Goal: Task Accomplishment & Management: Use online tool/utility

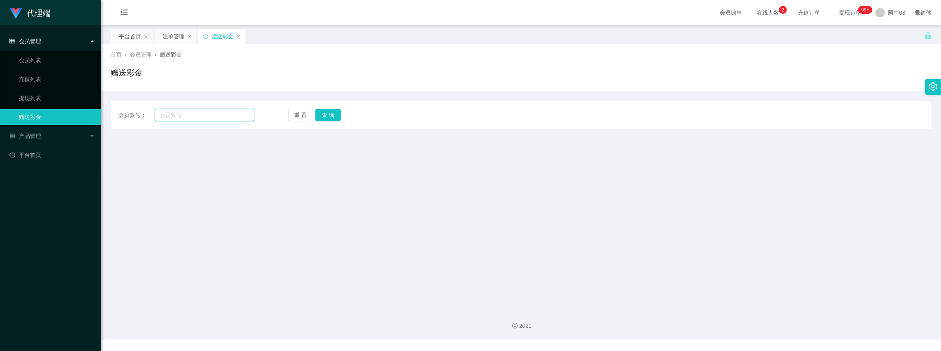
drag, startPoint x: 200, startPoint y: 119, endPoint x: 232, endPoint y: 116, distance: 31.8
click at [201, 119] on input "text" at bounding box center [204, 115] width 99 height 13
click at [203, 117] on input "text" at bounding box center [204, 115] width 99 height 13
paste input "pau"
type input "pau"
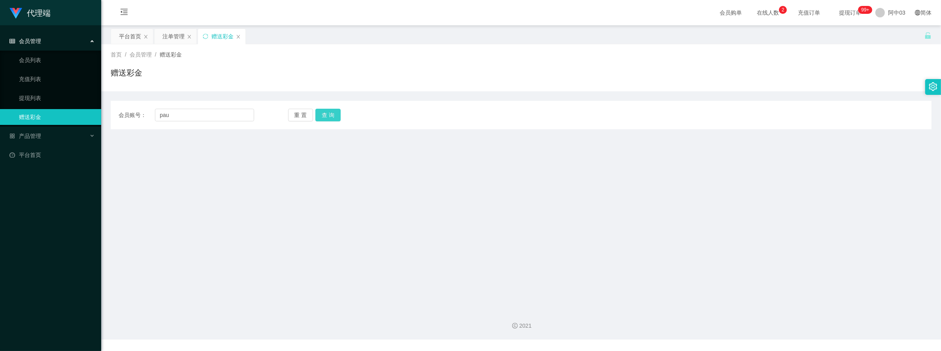
click at [325, 114] on button "查 询" at bounding box center [327, 115] width 25 height 13
drag, startPoint x: 229, startPoint y: 120, endPoint x: 87, endPoint y: 116, distance: 142.0
click at [80, 120] on section "代理端 会员管理 会员列表 充值列表 提现列表 赠送彩金 产品管理 开奖记录 注单管理 产品列表 即时注单 产品预设置 平台首页 保存配置 重置配置 整体风格…" at bounding box center [470, 170] width 941 height 340
paste input "text"
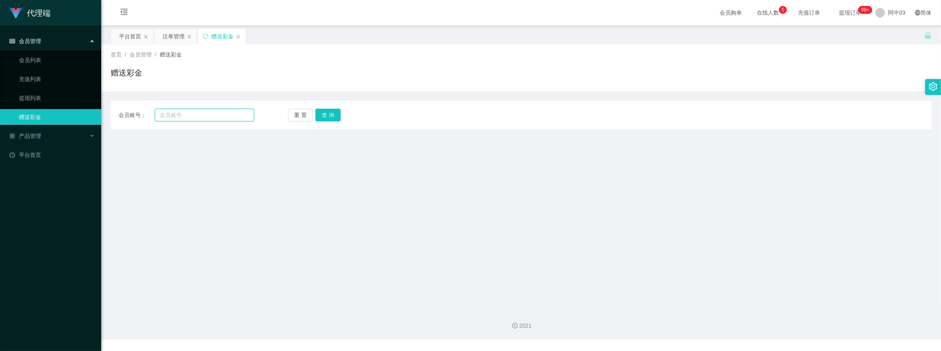
click at [232, 117] on input "text" at bounding box center [204, 115] width 99 height 13
paste input "paulyts"
type input "paulyts"
click at [326, 111] on button "查 询" at bounding box center [327, 115] width 25 height 13
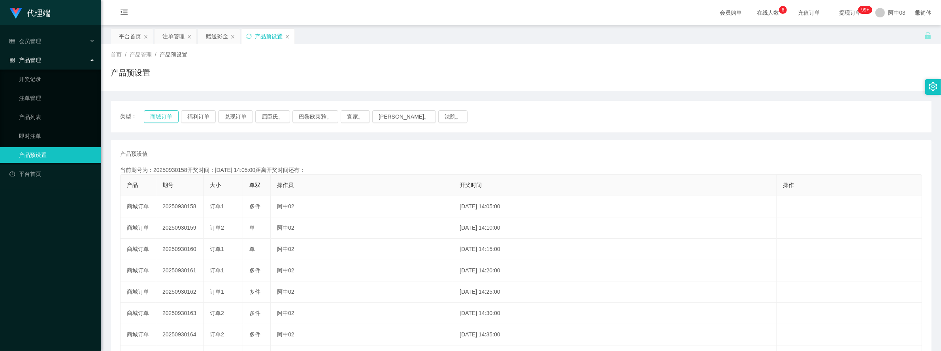
click at [155, 119] on button "商城订单" at bounding box center [161, 116] width 35 height 13
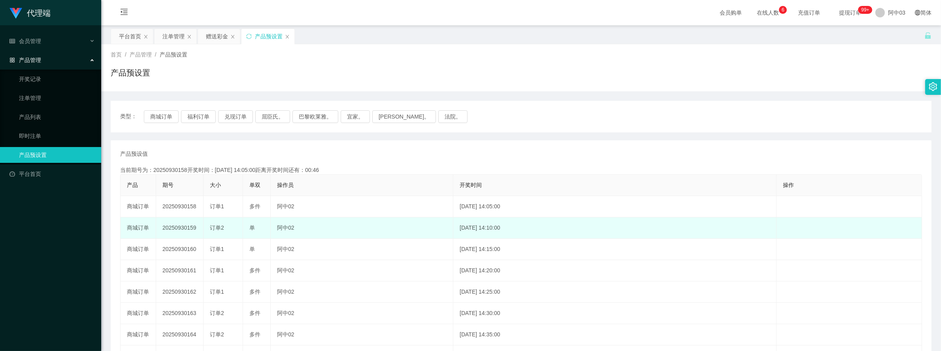
click at [184, 228] on td "20250930159" at bounding box center [179, 227] width 47 height 21
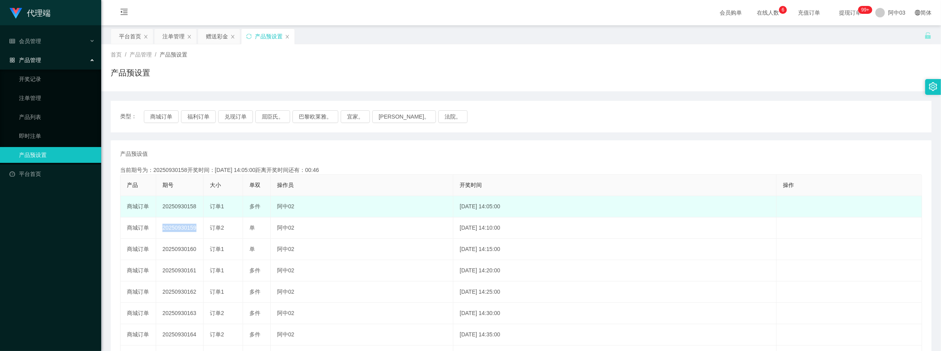
copy td "20250930159"
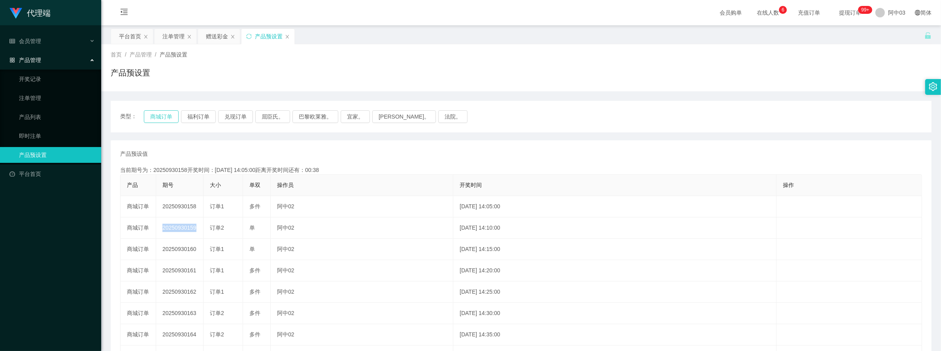
click at [156, 119] on button "商城订单" at bounding box center [161, 116] width 35 height 13
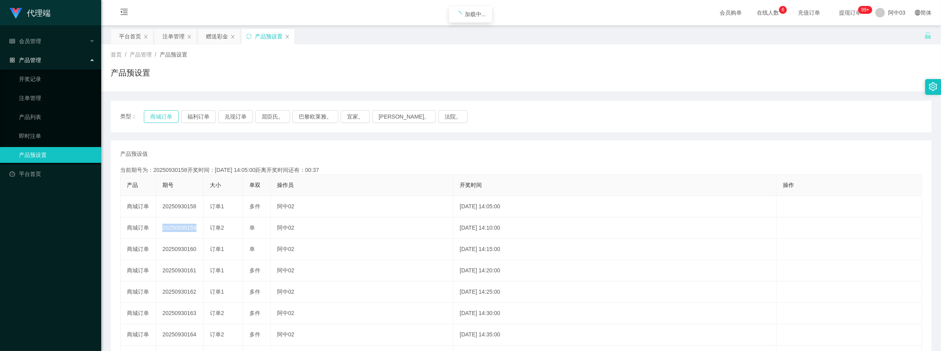
click at [156, 119] on button "商城订单" at bounding box center [161, 116] width 35 height 13
click at [171, 119] on button "商城订单" at bounding box center [161, 116] width 35 height 13
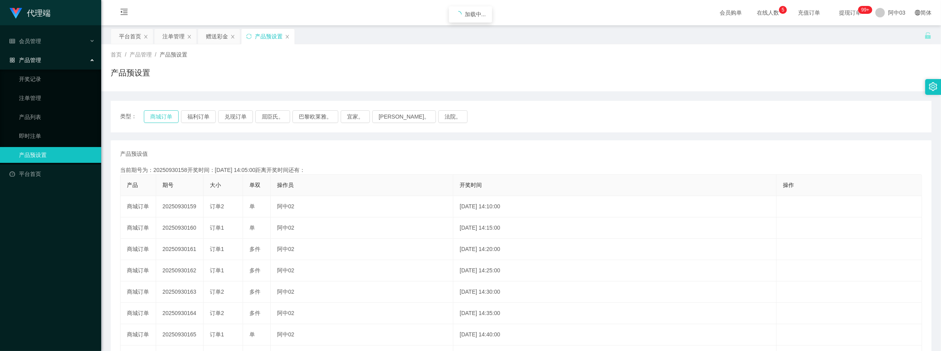
click at [171, 119] on button "商城订单" at bounding box center [161, 116] width 35 height 13
click at [180, 33] on div "注单管理" at bounding box center [173, 36] width 22 height 15
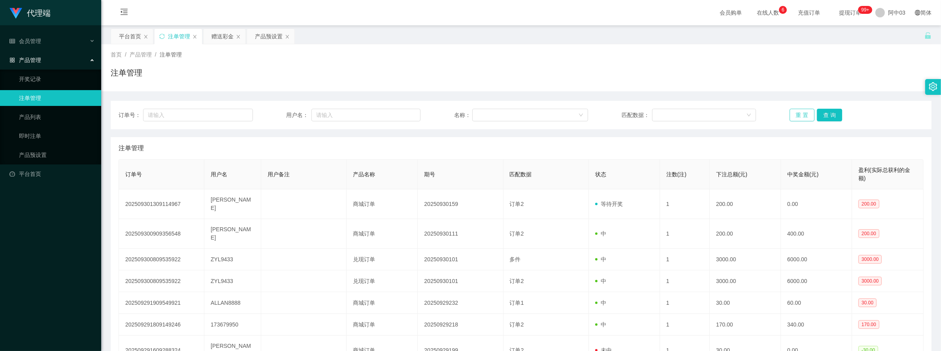
click at [796, 116] on button "重 置" at bounding box center [802, 115] width 25 height 13
click at [807, 113] on button "重 置" at bounding box center [802, 115] width 25 height 13
click at [264, 38] on div "产品预设置" at bounding box center [269, 36] width 28 height 15
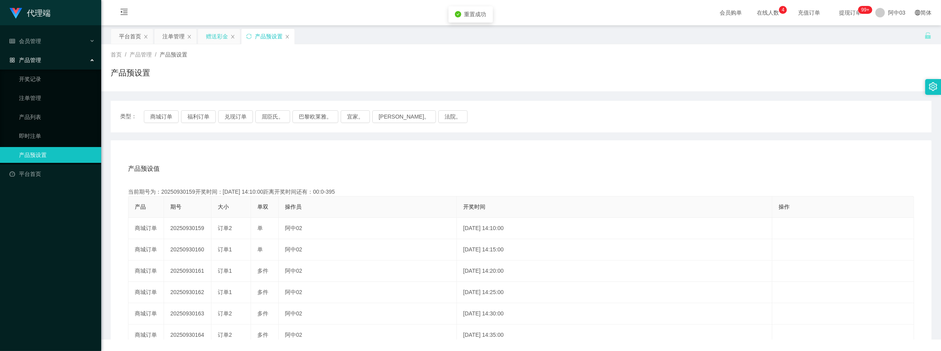
click at [210, 35] on div "赠送彩金" at bounding box center [217, 36] width 22 height 15
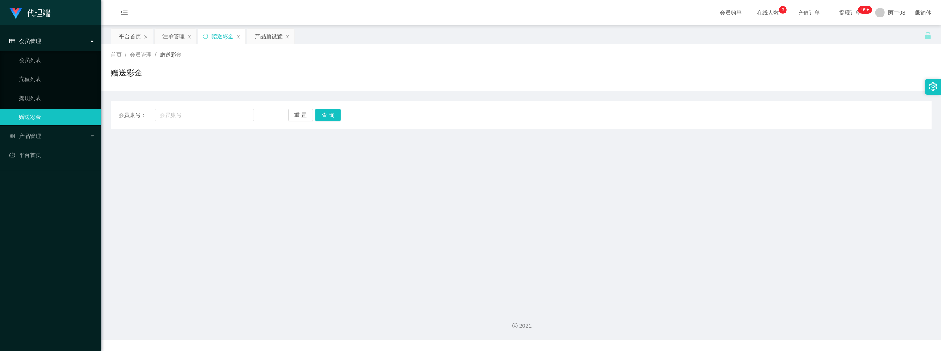
drag, startPoint x: 272, startPoint y: 34, endPoint x: 430, endPoint y: 0, distance: 161.7
click at [272, 34] on div "产品预设置" at bounding box center [269, 36] width 28 height 15
